Goal: Check status

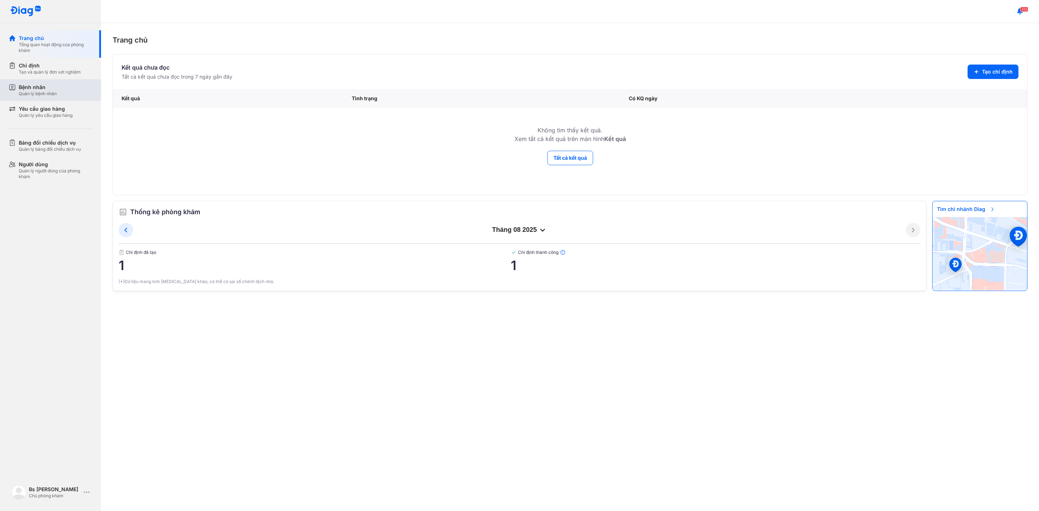
click at [31, 82] on div "Bệnh nhân Quản lý bệnh nhân" at bounding box center [55, 90] width 92 height 22
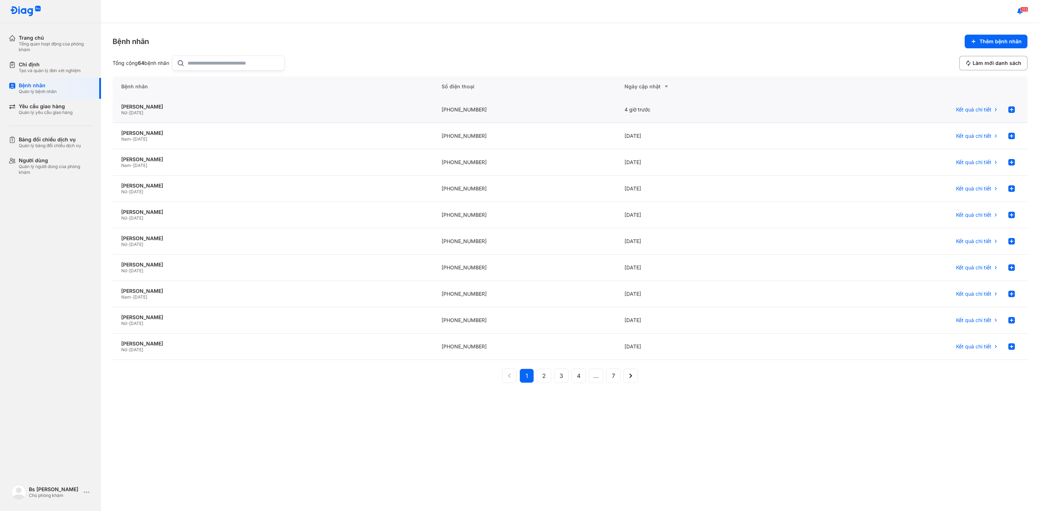
click at [167, 112] on div "Nữ - [DATE]" at bounding box center [272, 113] width 303 height 6
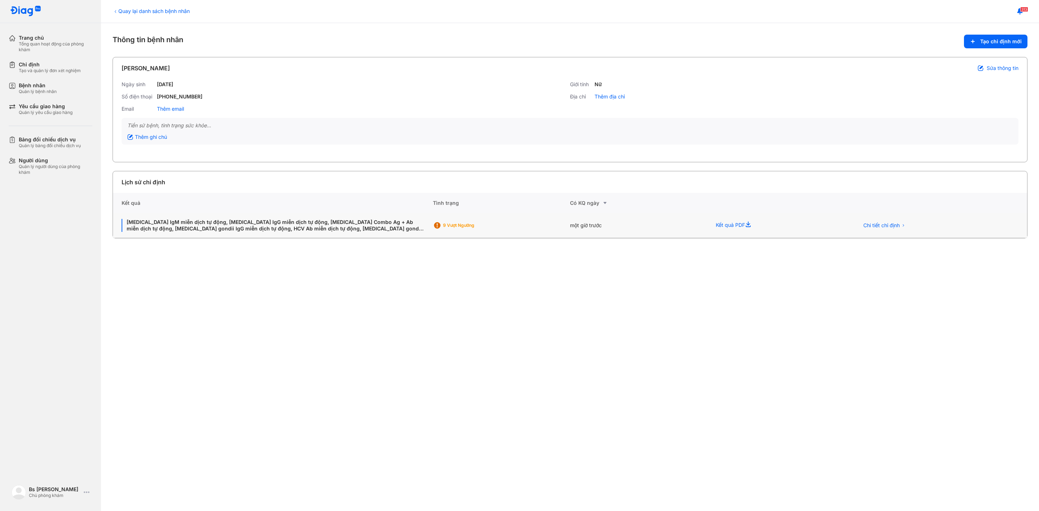
click at [468, 230] on div "9 Vượt ngưỡng" at bounding box center [468, 225] width 71 height 11
